Goal: Find specific page/section: Find specific page/section

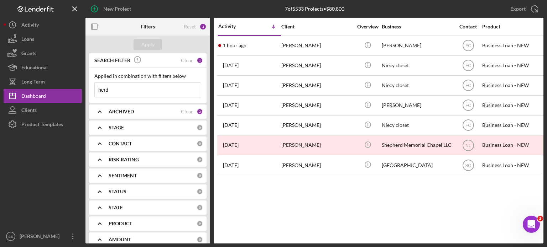
drag, startPoint x: 114, startPoint y: 88, endPoint x: 84, endPoint y: 89, distance: 29.9
click at [84, 89] on div "New Project 7 of 5533 Projects • $80,800 herd Export Icon/Export Filters Reset …" at bounding box center [274, 122] width 540 height 244
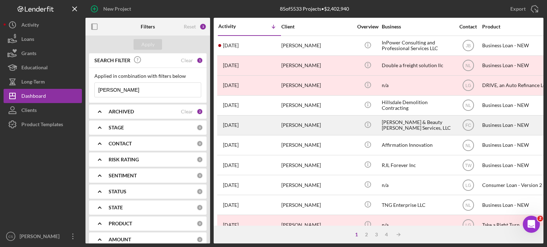
type input "[PERSON_NAME]"
click at [297, 124] on div "[PERSON_NAME]" at bounding box center [316, 125] width 71 height 19
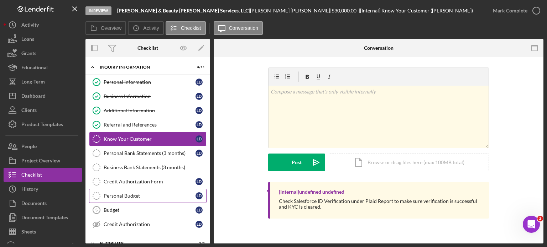
scroll to position [71, 0]
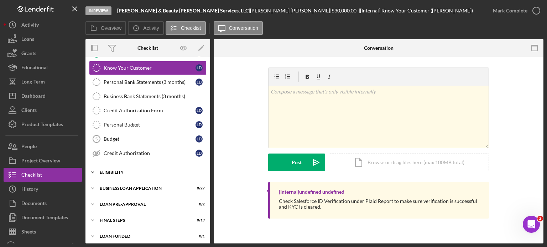
click at [94, 171] on icon "Icon/Expander" at bounding box center [92, 173] width 14 height 14
